Goal: Information Seeking & Learning: Check status

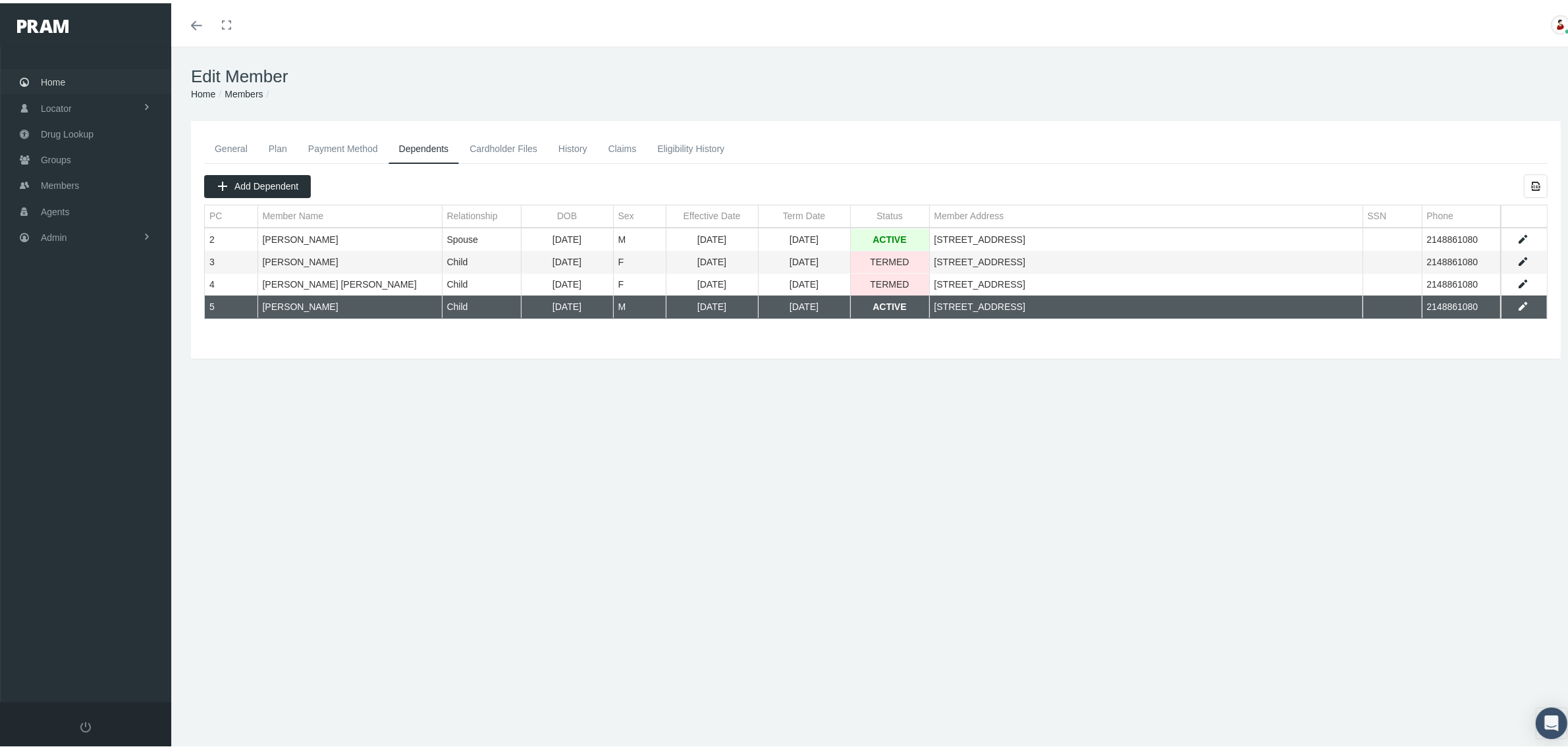
click at [50, 71] on span "Home" at bounding box center [53, 78] width 25 height 25
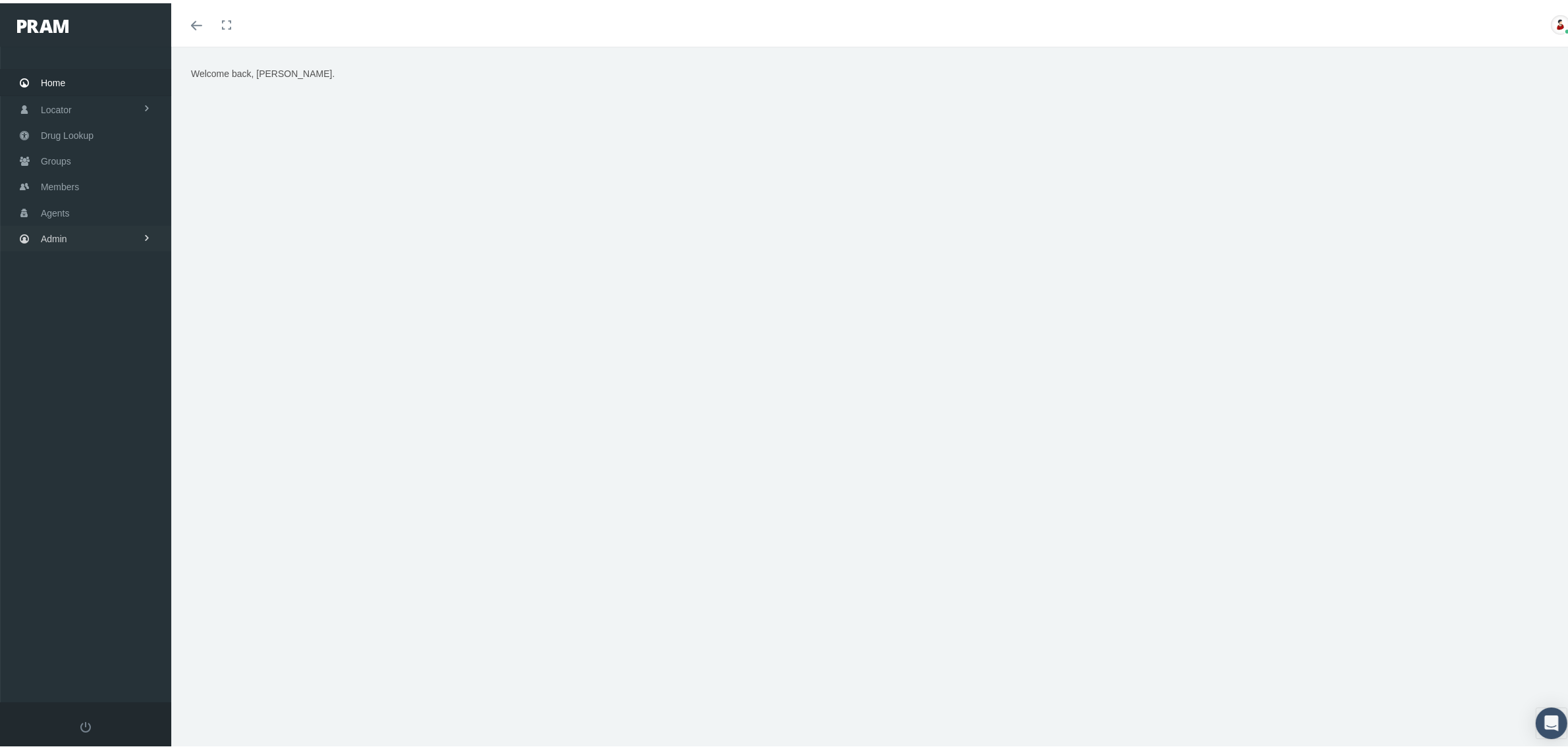
click at [143, 235] on span at bounding box center [146, 234] width 9 height 25
click at [137, 307] on link "Claims" at bounding box center [85, 312] width 172 height 23
click at [123, 339] on link "PBM Invoices" at bounding box center [85, 338] width 172 height 23
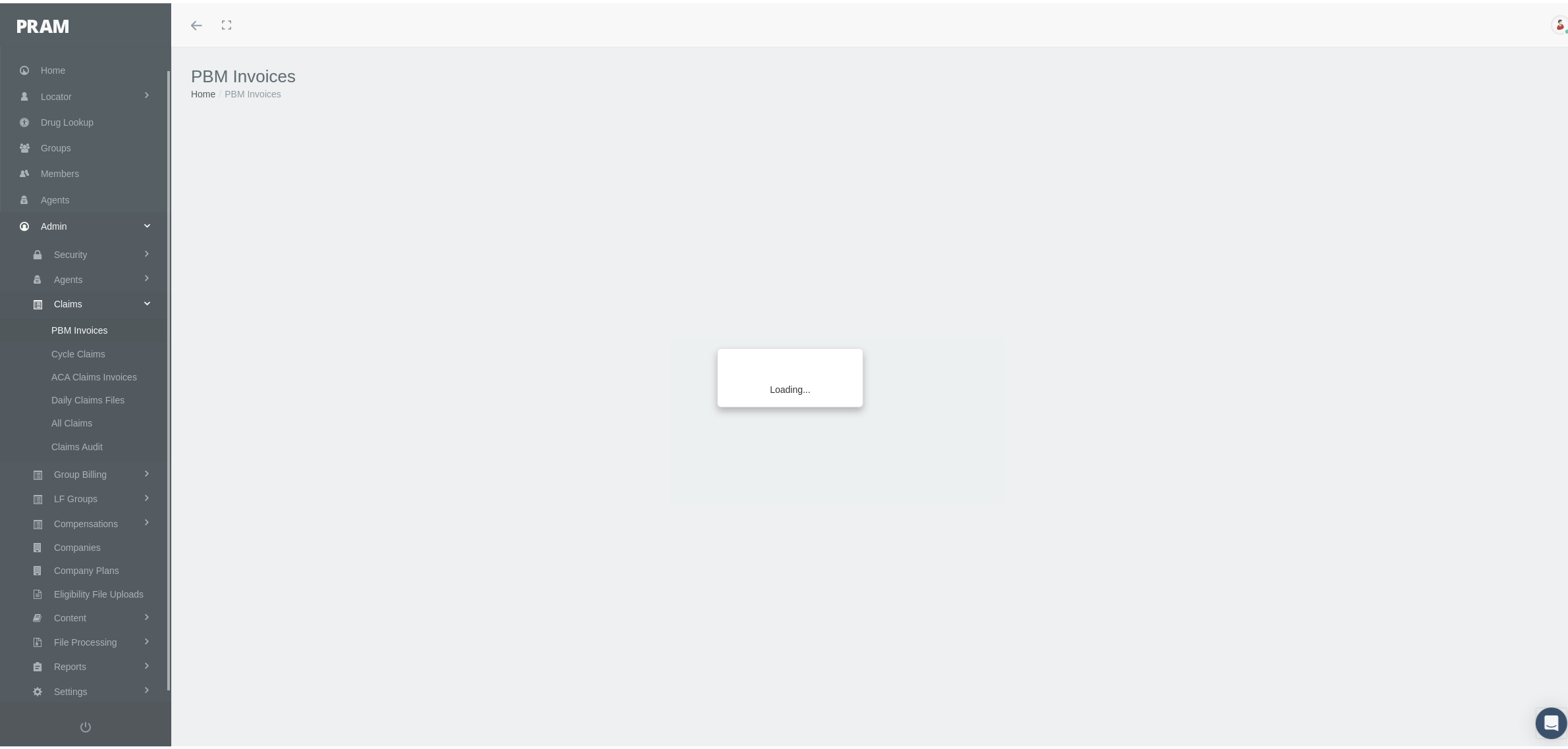
scroll to position [33, 0]
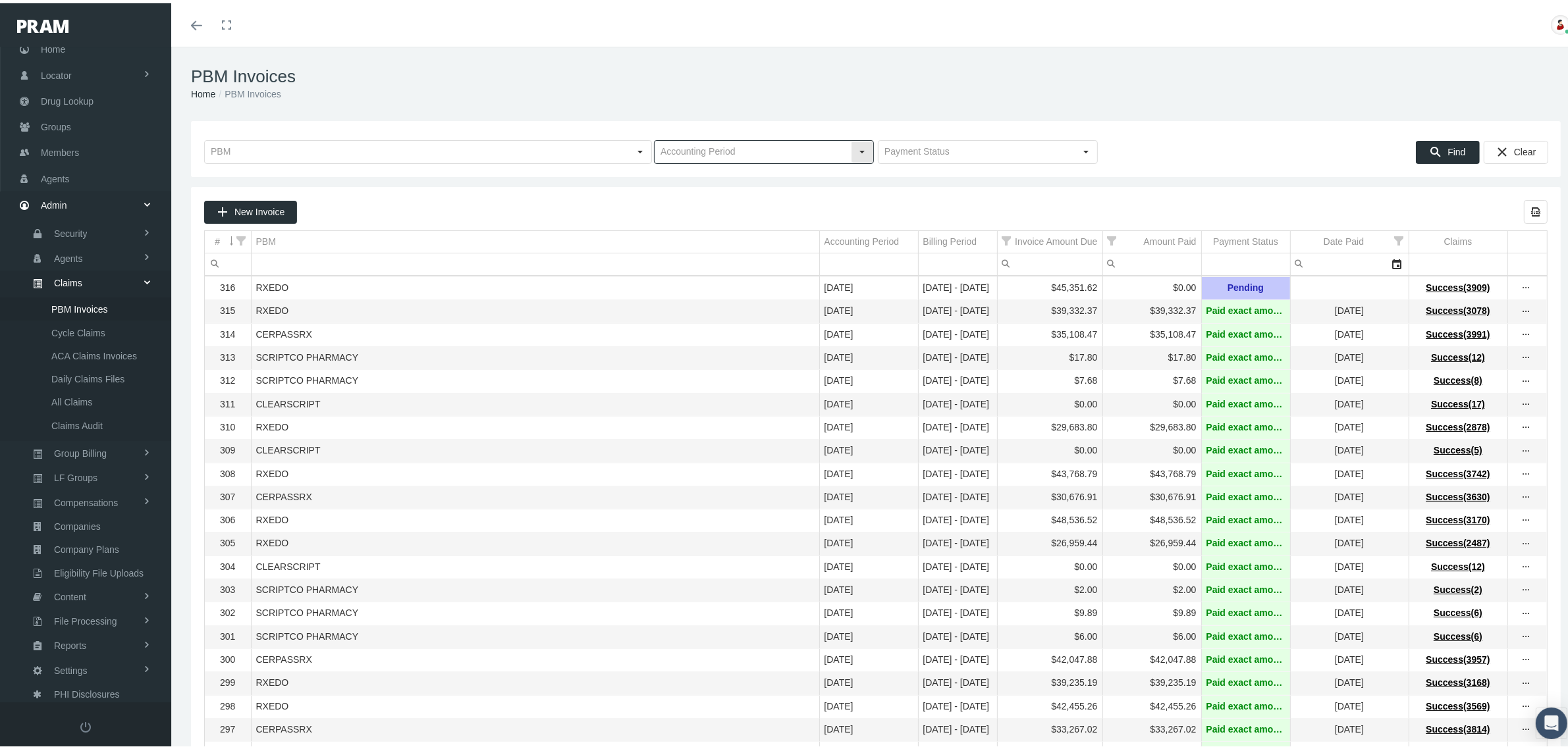
click at [759, 155] on input "text" at bounding box center [753, 149] width 196 height 23
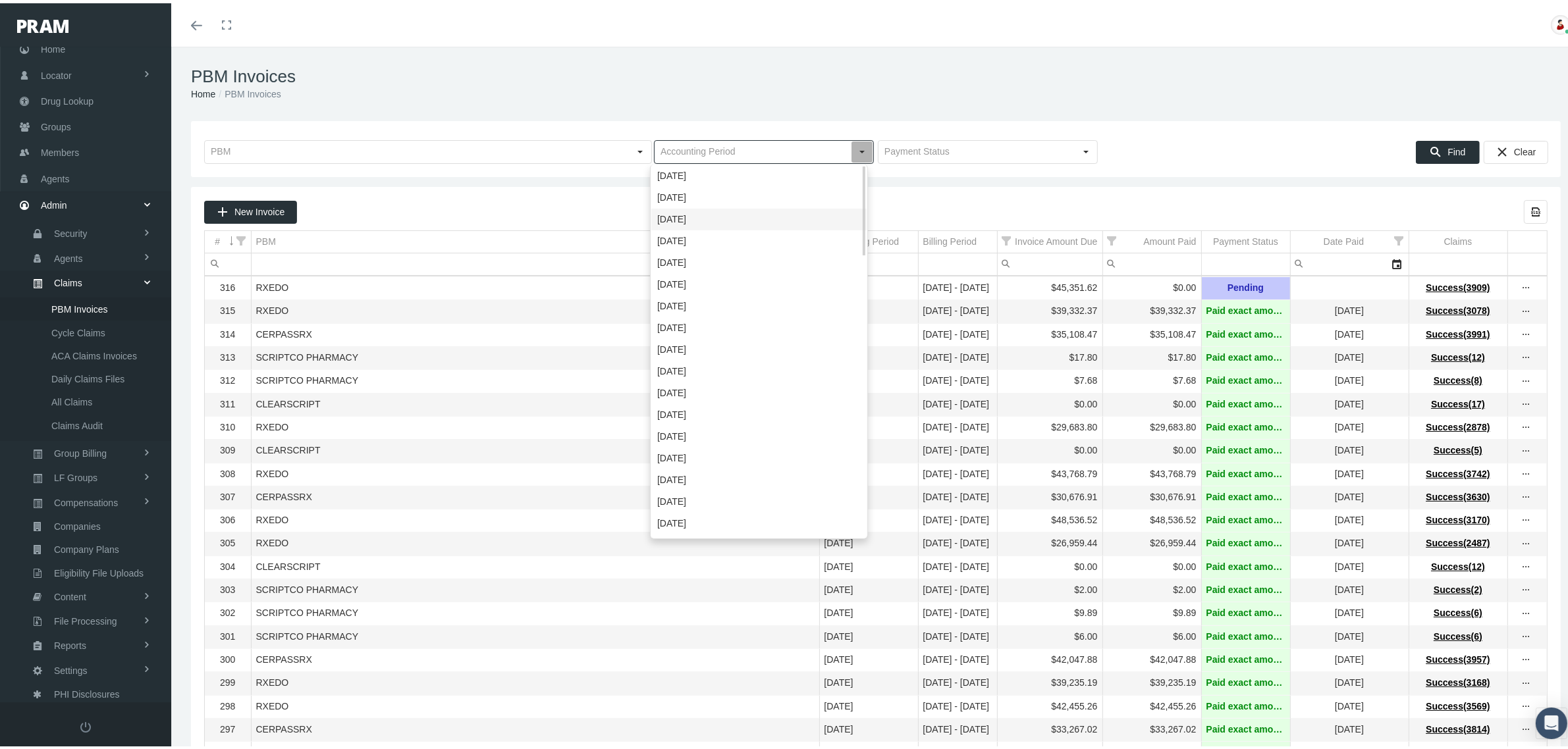
click at [702, 211] on div "August 2025" at bounding box center [758, 216] width 215 height 22
type input "August 2025"
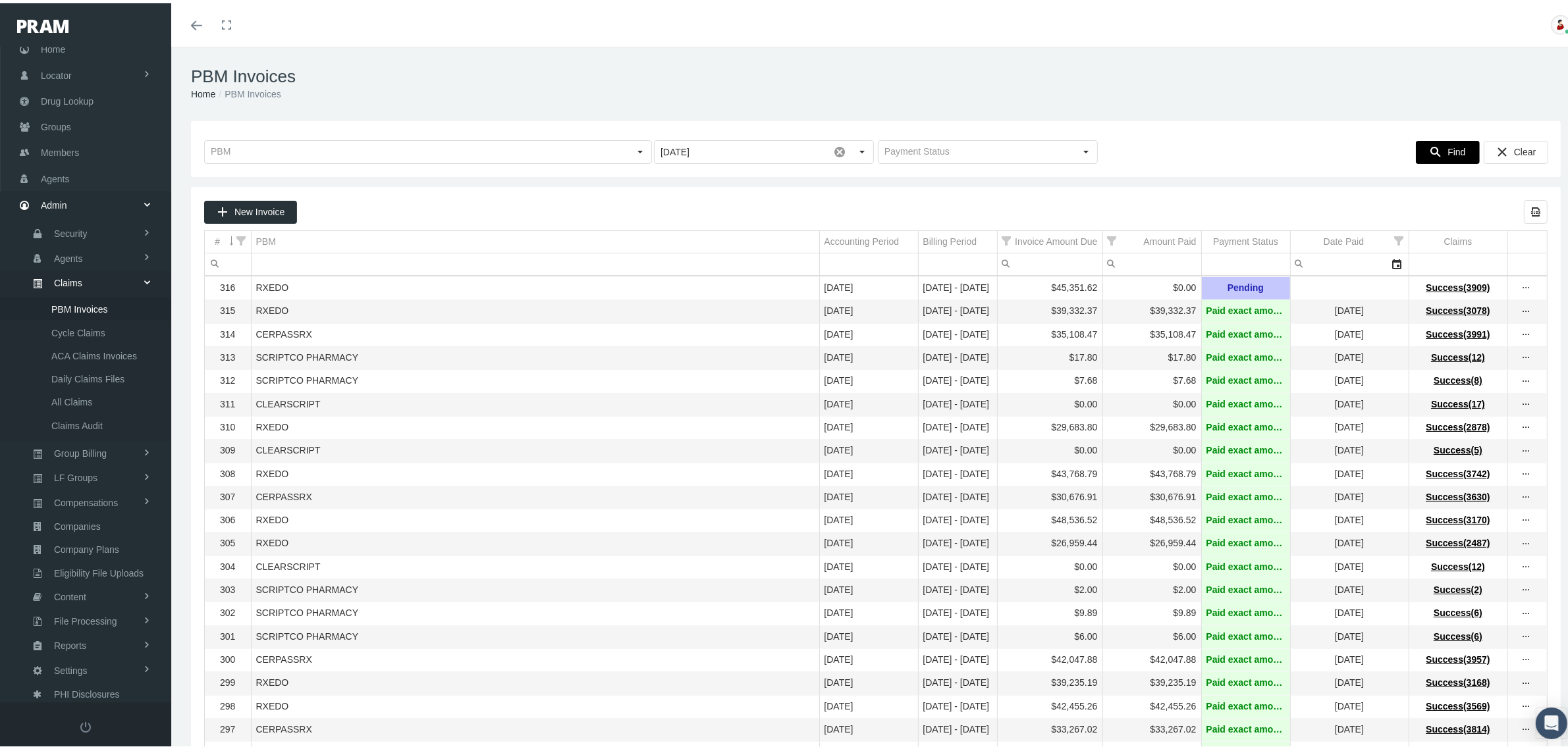
click at [1447, 152] on span "Find" at bounding box center [1456, 149] width 18 height 11
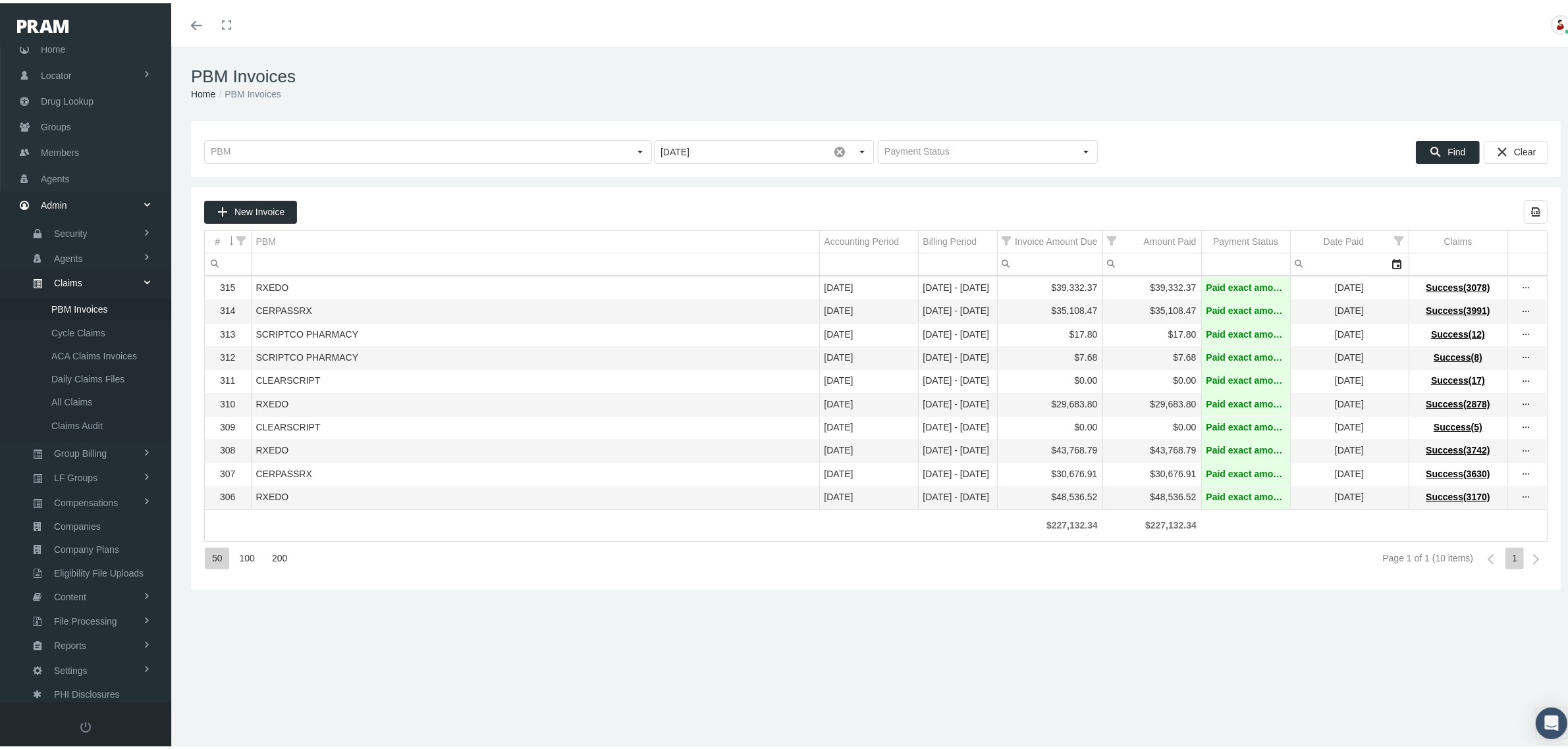
click at [1001, 573] on div "50 100 200 Page 1 of 1 (10 items) 1" at bounding box center [876, 556] width 1344 height 36
click at [903, 604] on div "PBM Invoices Home PBM Invoices Loading... August 2025 Pull down to refresh... R…" at bounding box center [876, 404] width 1409 height 720
click at [737, 586] on div "New Invoice Export all data to Excel # PBM Accounting Period Billing Period Inv…" at bounding box center [875, 385] width 1370 height 403
click at [1011, 570] on div "50 100 200 Page 1 of 1 (10 items) 1" at bounding box center [876, 556] width 1344 height 36
click at [682, 649] on div "PBM Invoices Home PBM Invoices Loading... August 2025 Pull down to refresh... R…" at bounding box center [876, 404] width 1409 height 720
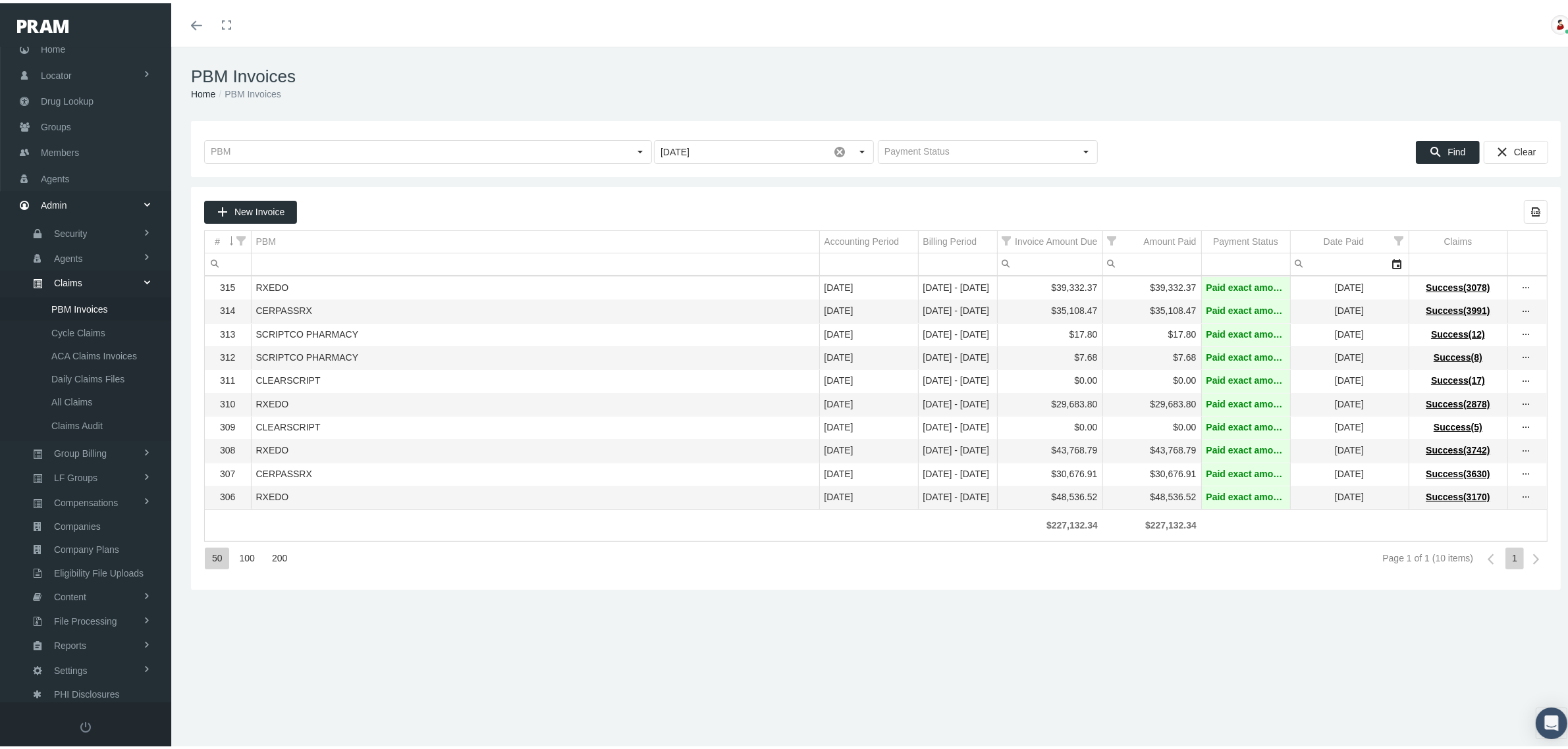
click at [545, 390] on td "CLEARSCRIPT" at bounding box center [535, 378] width 569 height 23
click at [784, 586] on div "New Invoice Export all data to Excel # PBM Accounting Period Billing Period Inv…" at bounding box center [875, 385] width 1370 height 403
click at [772, 602] on div "PBM Invoices Home PBM Invoices Loading... August 2025 Pull down to refresh... R…" at bounding box center [876, 404] width 1409 height 720
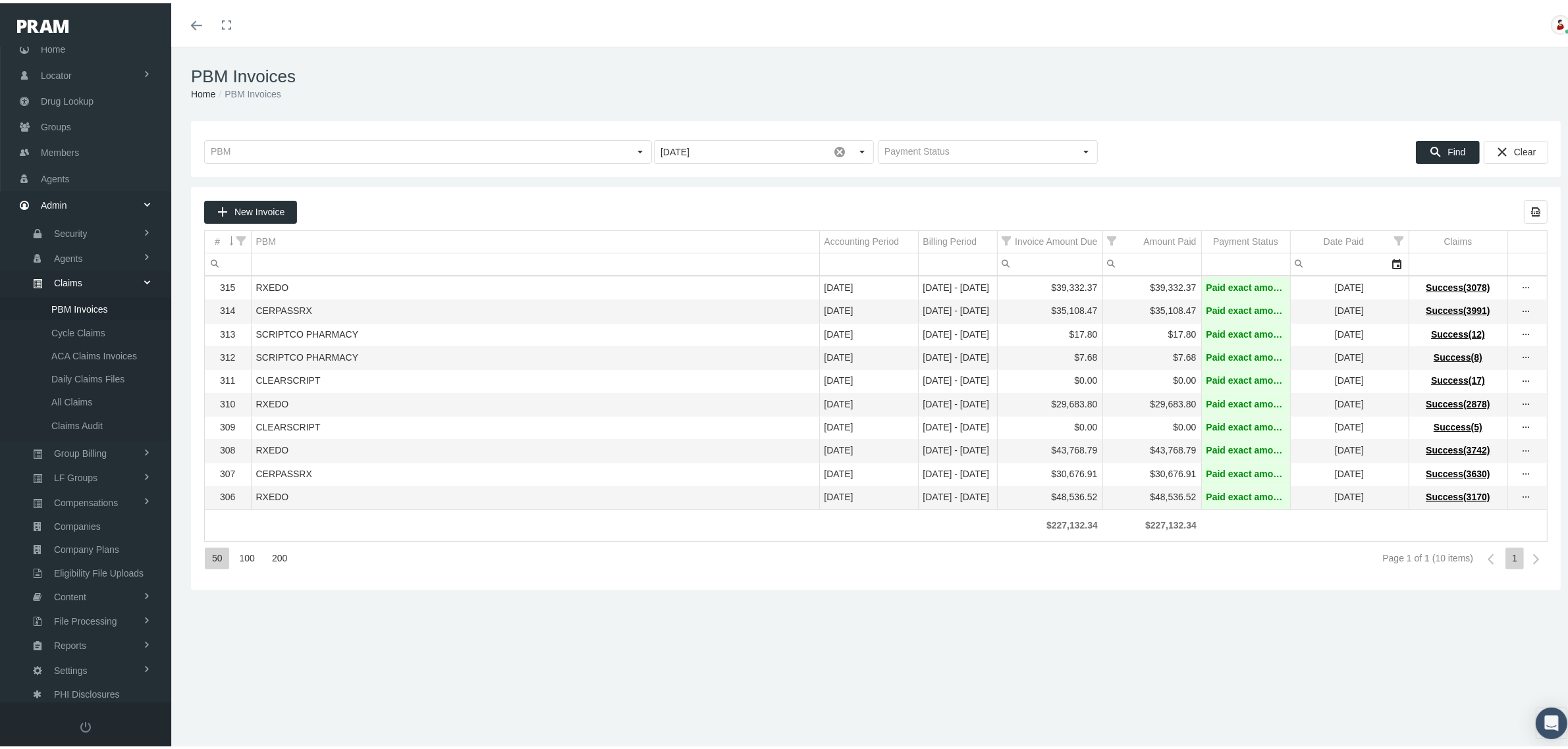
click at [831, 453] on td "August 2025" at bounding box center [868, 447] width 99 height 23
click at [599, 470] on td "CERPASSRX" at bounding box center [535, 470] width 569 height 23
click at [807, 663] on div "PBM Invoices Home PBM Invoices Loading... August 2025 Pull down to refresh... R…" at bounding box center [876, 404] width 1409 height 720
click at [873, 642] on div "PBM Invoices Home PBM Invoices Loading... August 2025 Pull down to refresh... R…" at bounding box center [876, 404] width 1409 height 720
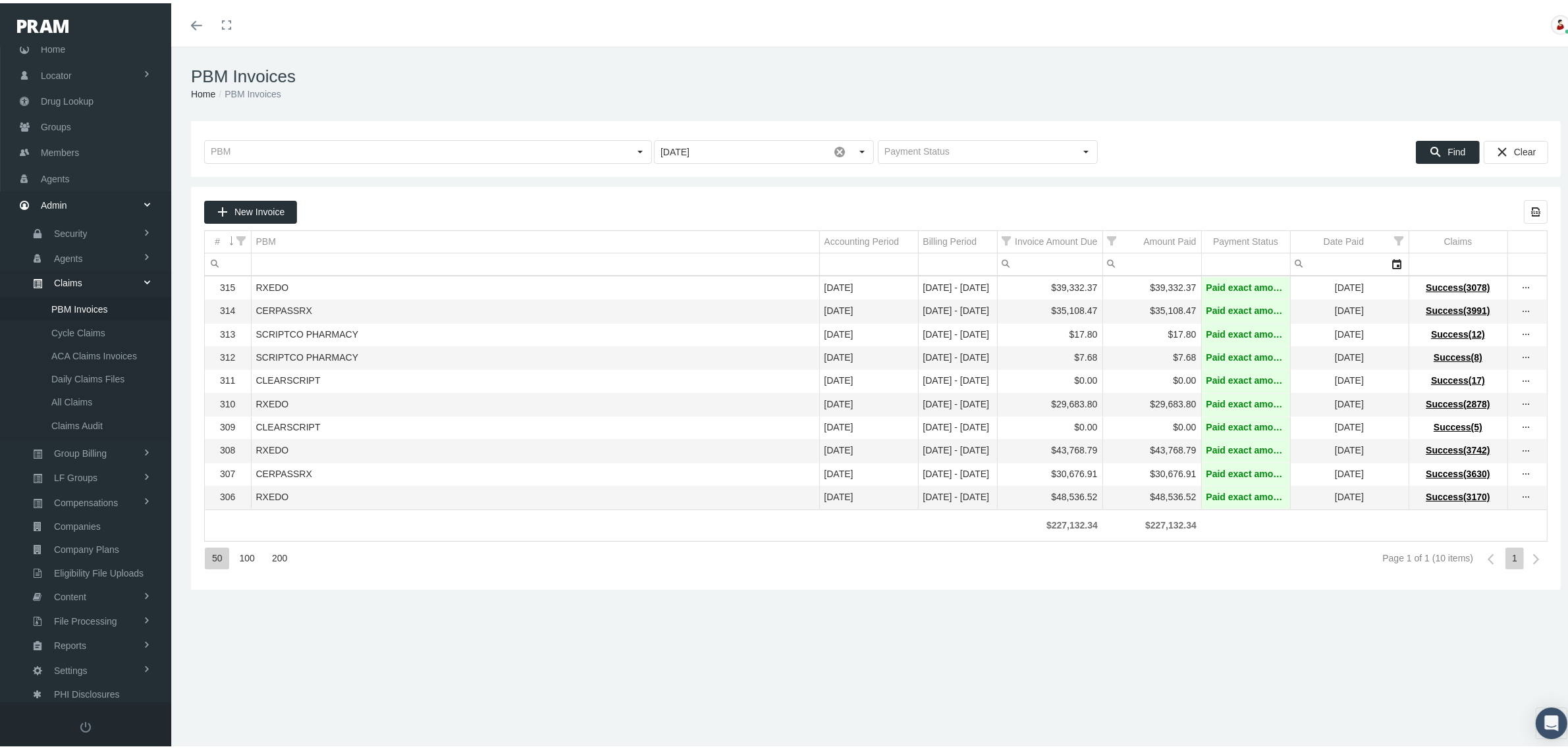
drag, startPoint x: 960, startPoint y: 629, endPoint x: 960, endPoint y: 637, distance: 8.0
click at [960, 629] on div "PBM Invoices Home PBM Invoices Loading... August 2025 Pull down to refresh... R…" at bounding box center [876, 404] width 1409 height 720
click at [1011, 639] on div "PBM Invoices Home PBM Invoices Loading... August 2025 Pull down to refresh... R…" at bounding box center [876, 404] width 1409 height 720
click at [622, 614] on div "PBM Invoices Home PBM Invoices Loading... August 2025 Pull down to refresh... R…" at bounding box center [876, 404] width 1409 height 720
click at [458, 504] on td "RXEDO" at bounding box center [535, 493] width 569 height 23
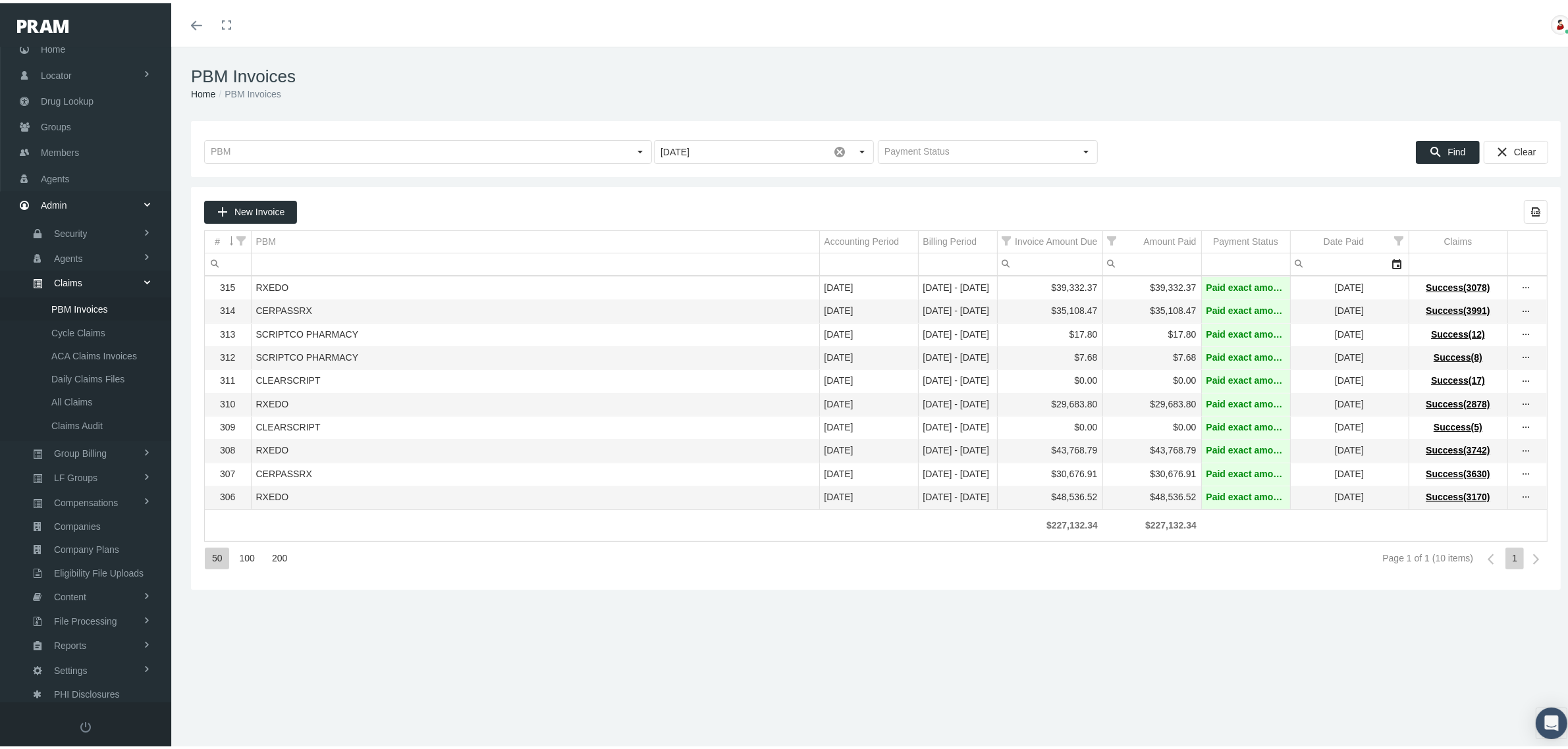
click at [458, 504] on td "RXEDO" at bounding box center [535, 493] width 569 height 23
click at [501, 506] on td "RXEDO" at bounding box center [535, 493] width 569 height 23
click at [1048, 477] on div "$30,676.91" at bounding box center [1050, 470] width 95 height 13
click at [841, 573] on div "50 100 200 Page 1 of 1 (10 items) 1" at bounding box center [876, 556] width 1344 height 36
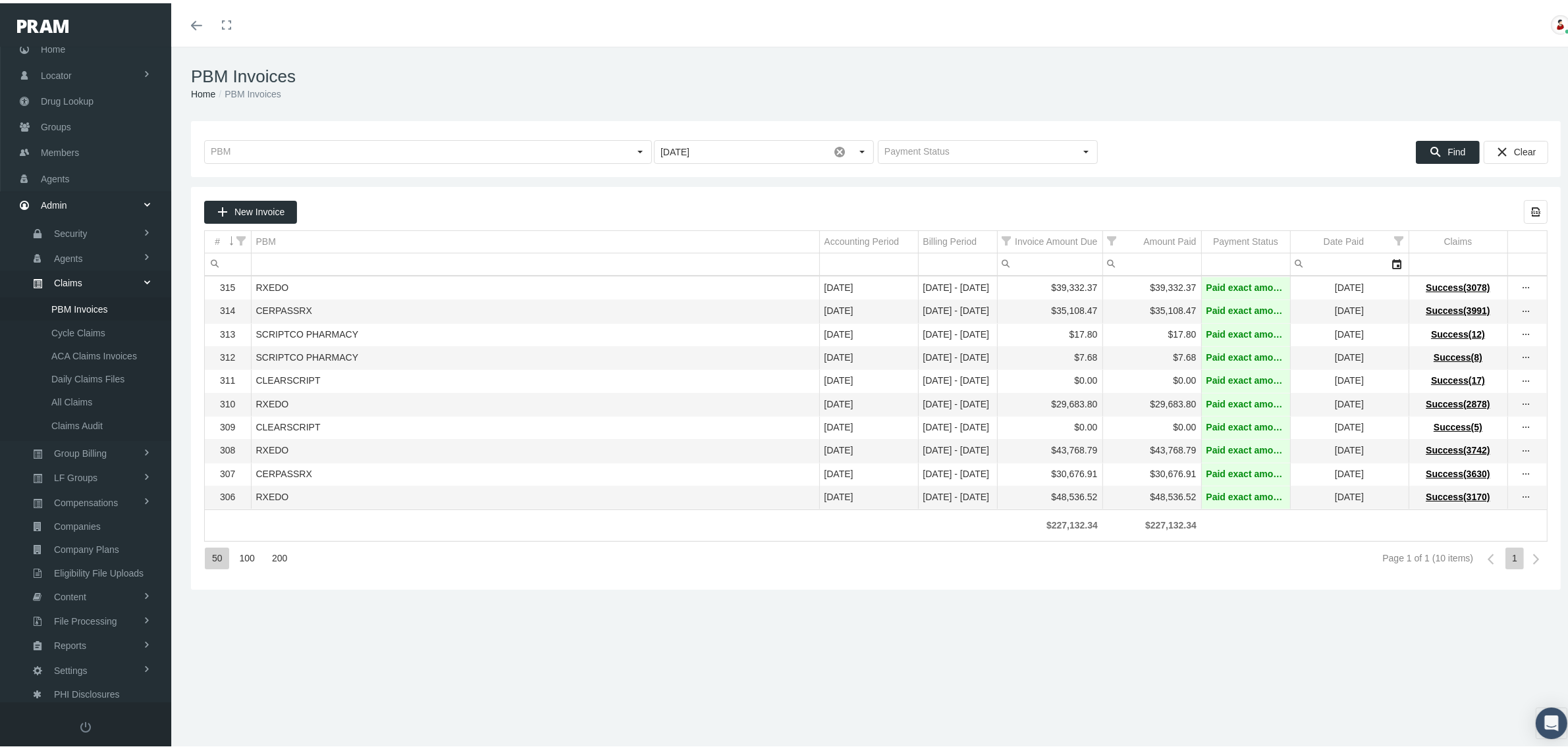
click at [798, 601] on div "PBM Invoices Home PBM Invoices Loading... August 2025 Pull down to refresh... R…" at bounding box center [876, 404] width 1409 height 720
